Goal: Browse casually

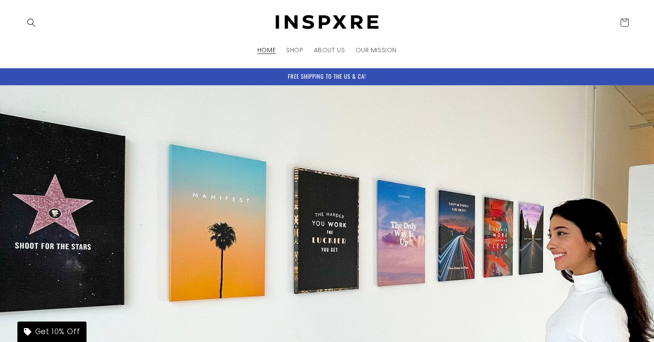
click at [503, 60] on header "HOME SHOP ABOUT US OUR MISSION Country/region [GEOGRAPHIC_DATA] | USD $ Search …" at bounding box center [327, 34] width 654 height 68
